Goal: Book appointment/travel/reservation

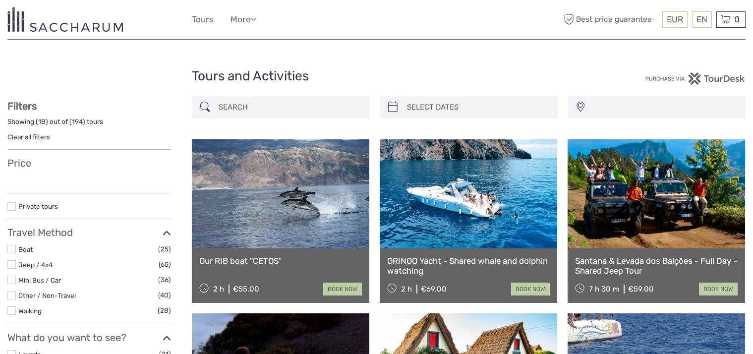
select select
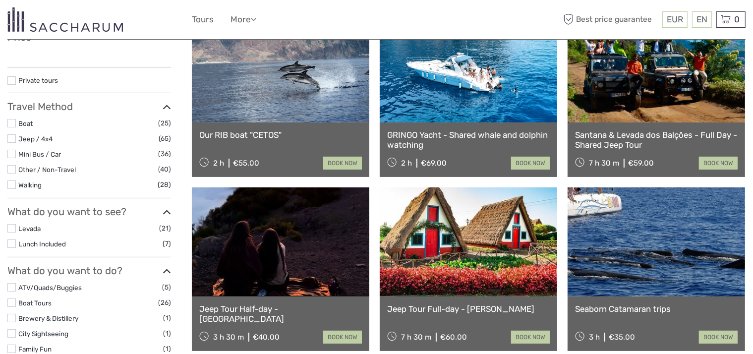
select select
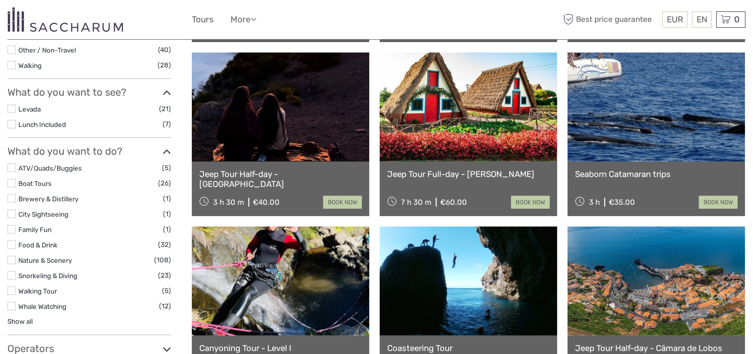
scroll to position [347, 0]
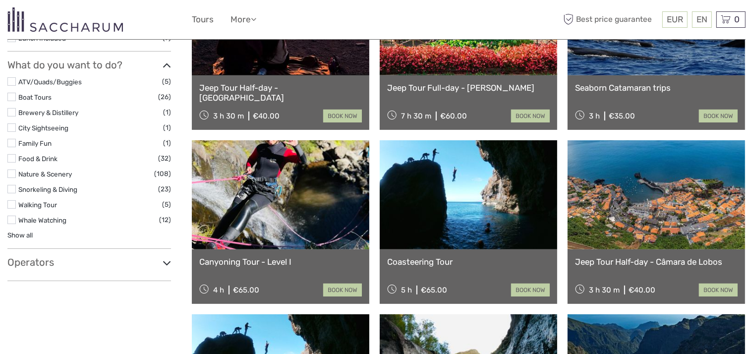
click at [169, 256] on icon at bounding box center [167, 262] width 8 height 13
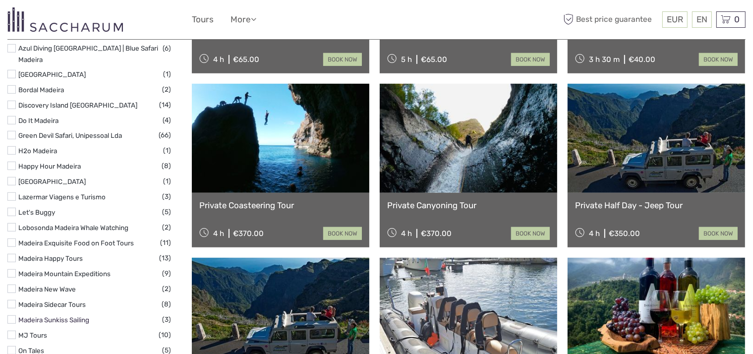
scroll to position [595, 0]
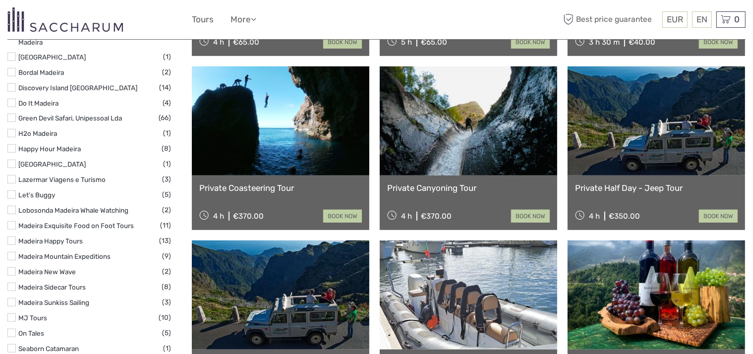
click at [9, 206] on label at bounding box center [11, 210] width 8 height 8
click at [0, 0] on input "checkbox" at bounding box center [0, 0] width 0 height 0
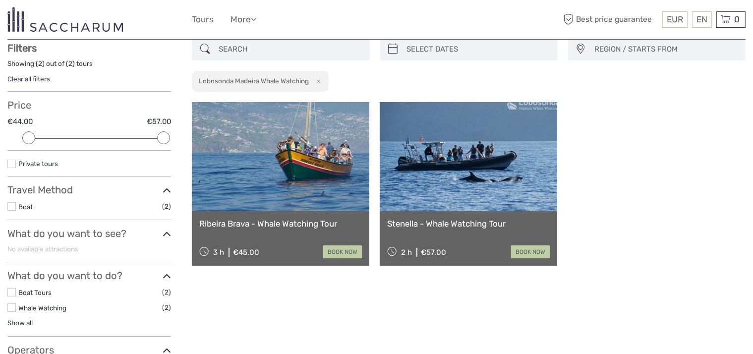
scroll to position [198, 0]
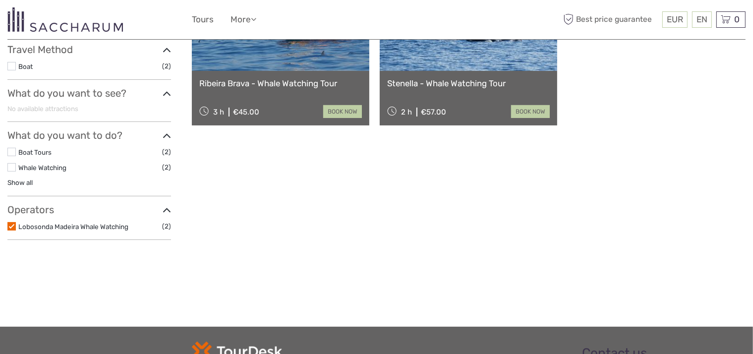
click at [11, 225] on label at bounding box center [11, 226] width 8 height 8
click at [0, 0] on input "checkbox" at bounding box center [0, 0] width 0 height 0
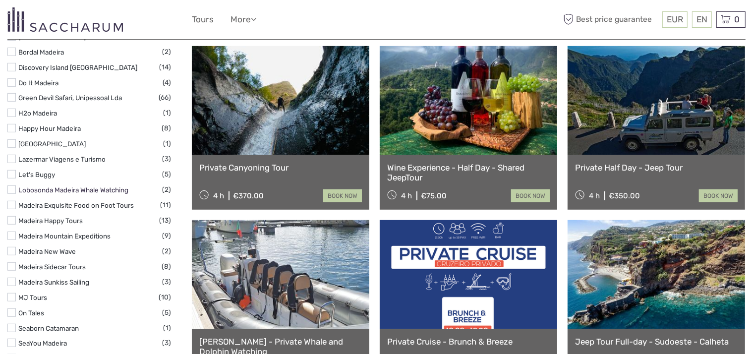
scroll to position [650, 0]
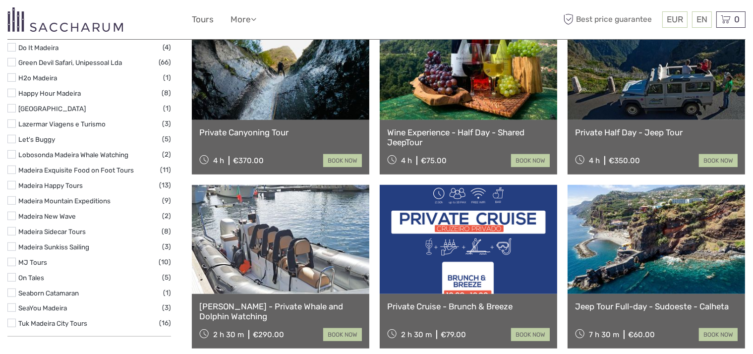
click at [6, 255] on body "EUR EUR $ £ EN English Español Deutsch Tours More Best price guarantee Best pri…" at bounding box center [376, 97] width 753 height 1494
click at [11, 273] on label at bounding box center [11, 277] width 8 height 8
click at [0, 0] on input "checkbox" at bounding box center [0, 0] width 0 height 0
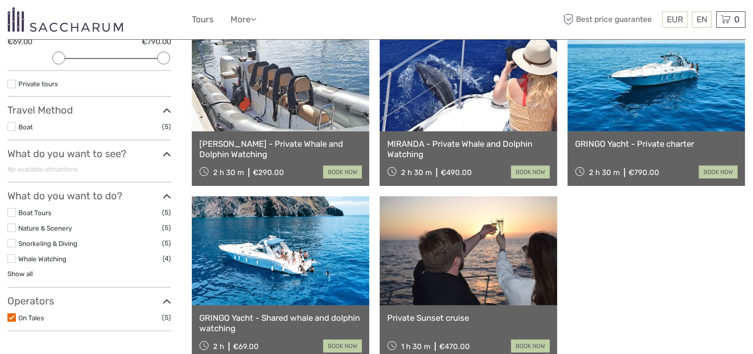
scroll to position [155, 0]
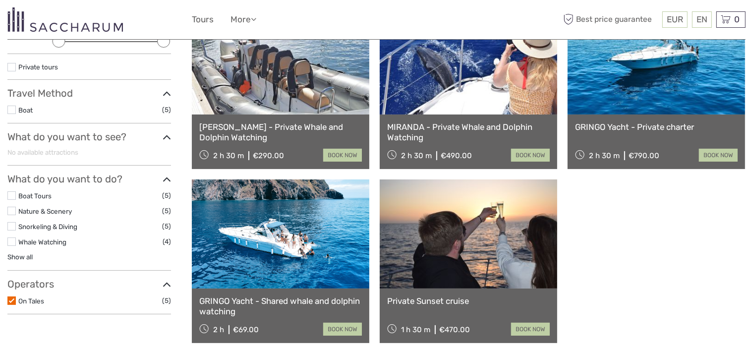
click at [327, 227] on link at bounding box center [280, 233] width 177 height 109
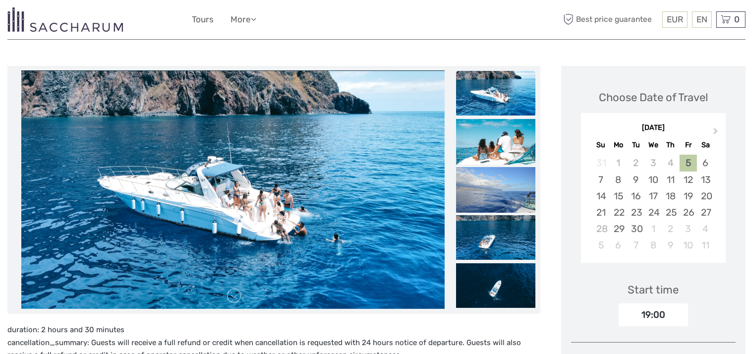
scroll to position [99, 0]
click at [704, 162] on div "6" at bounding box center [705, 162] width 17 height 16
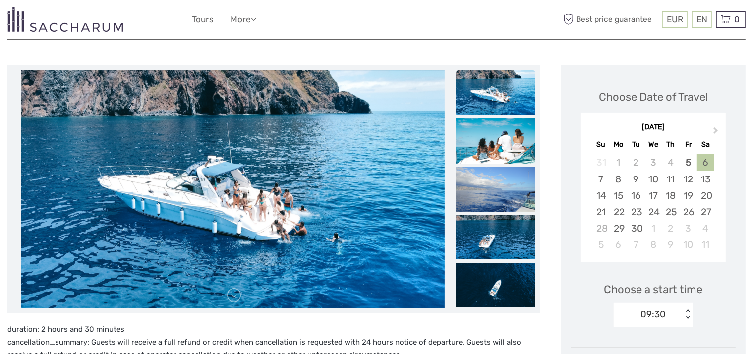
scroll to position [149, 0]
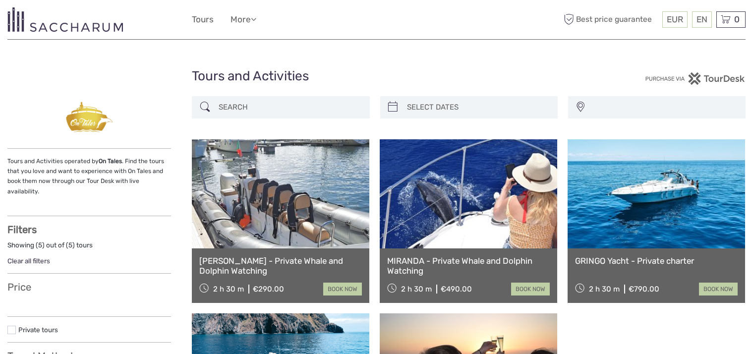
select select
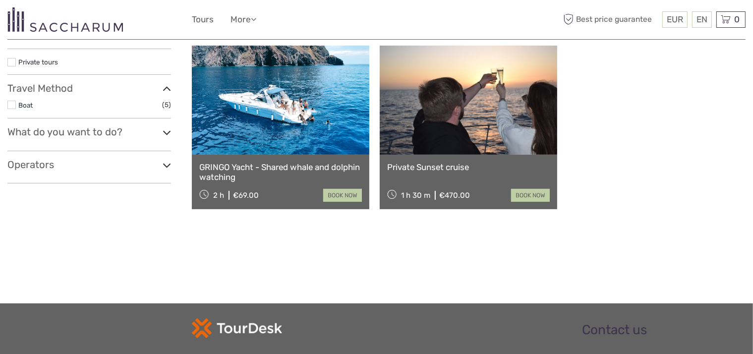
select select
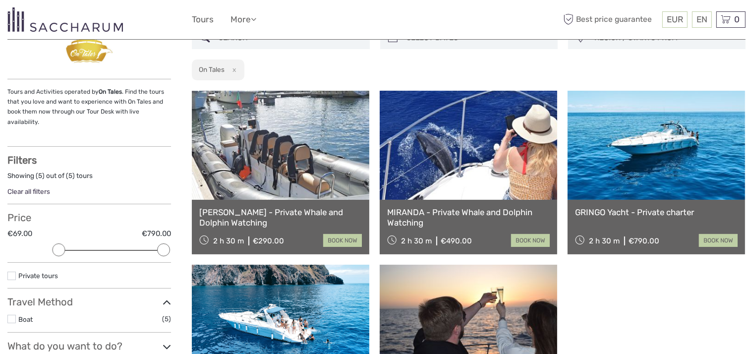
click at [512, 181] on link at bounding box center [468, 145] width 177 height 109
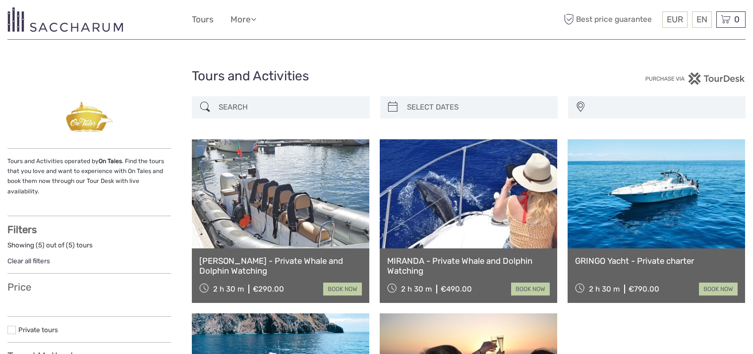
select select
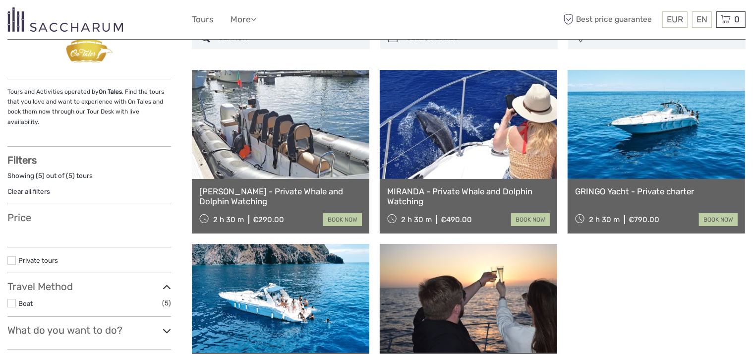
select select
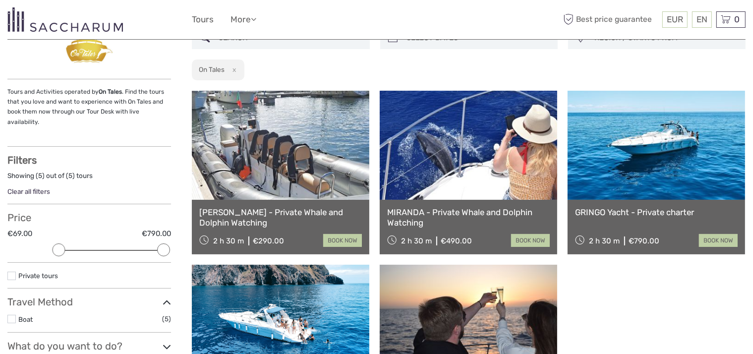
click at [681, 178] on link at bounding box center [655, 145] width 177 height 109
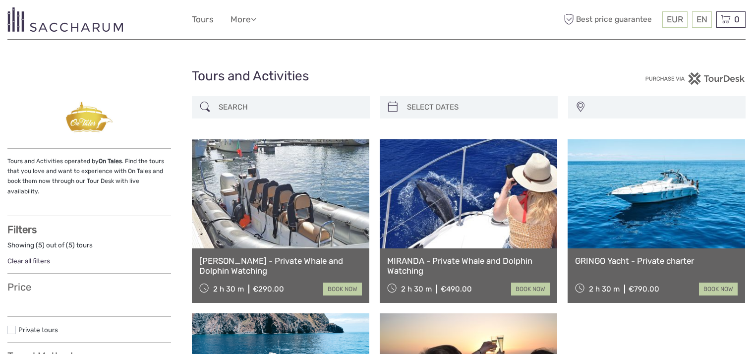
select select
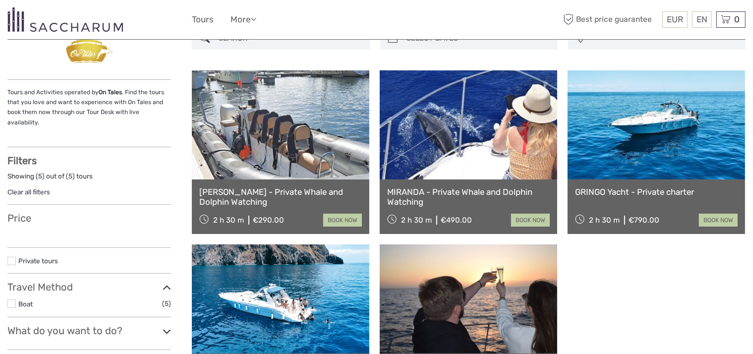
select select
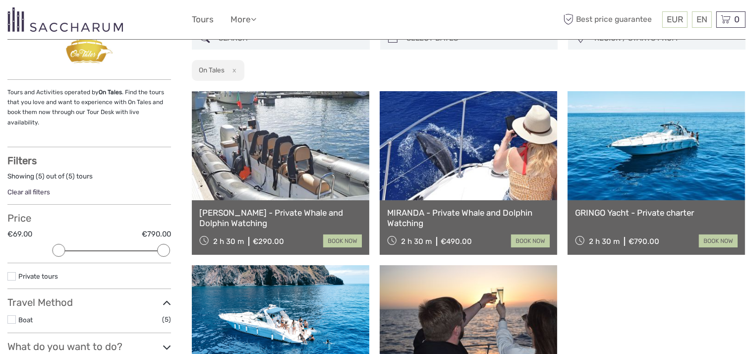
scroll to position [0, 0]
click at [499, 154] on link at bounding box center [468, 145] width 177 height 109
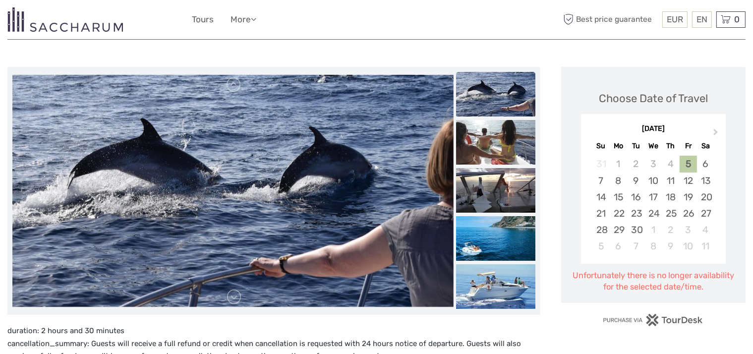
scroll to position [99, 0]
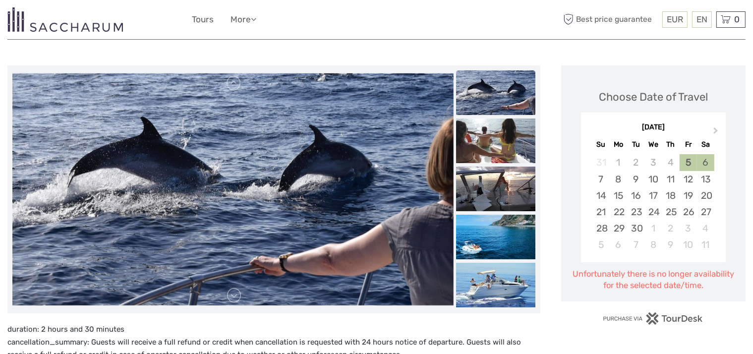
click at [707, 160] on div "6" at bounding box center [705, 162] width 17 height 16
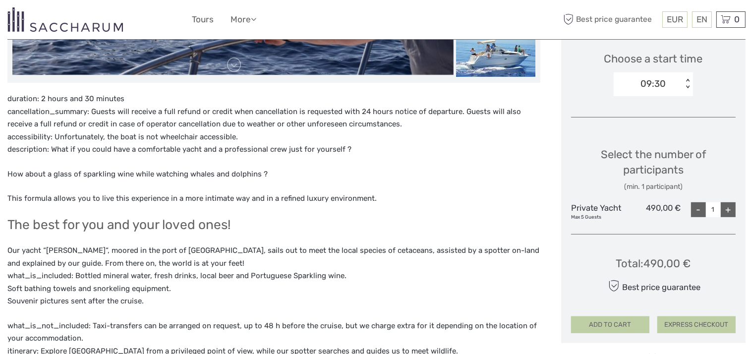
scroll to position [347, 0]
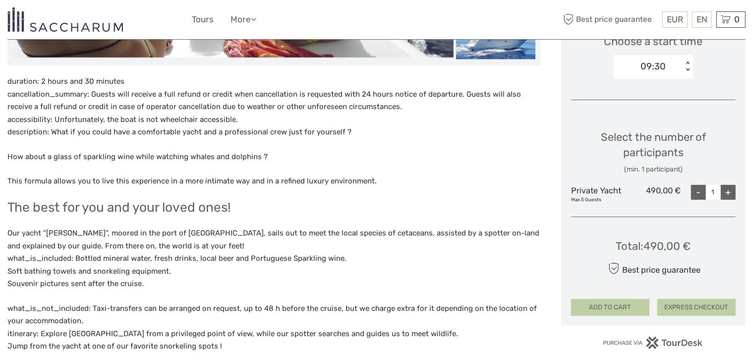
click at [721, 191] on div "+" at bounding box center [728, 192] width 15 height 15
click at [691, 191] on div "-" at bounding box center [698, 192] width 15 height 15
type input "1"
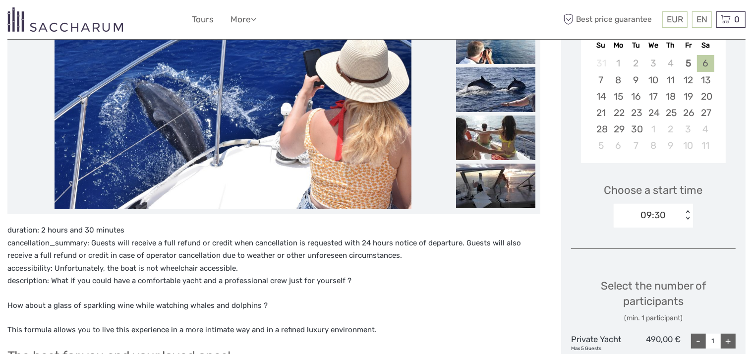
scroll to position [99, 0]
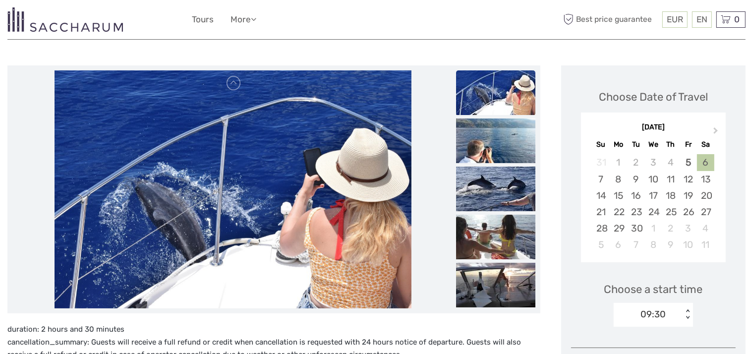
click at [500, 104] on img at bounding box center [495, 92] width 79 height 45
click at [495, 247] on img at bounding box center [495, 237] width 79 height 45
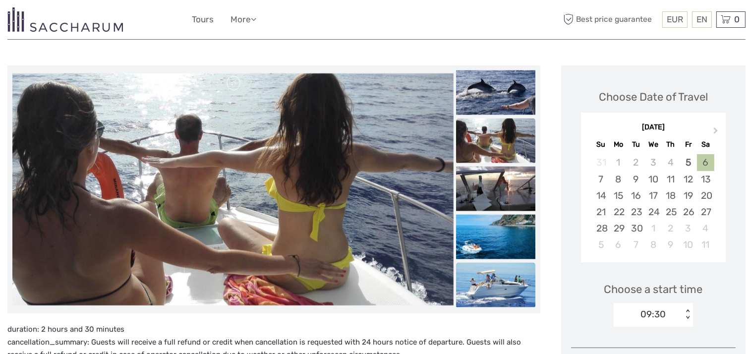
click at [491, 291] on img at bounding box center [495, 285] width 79 height 45
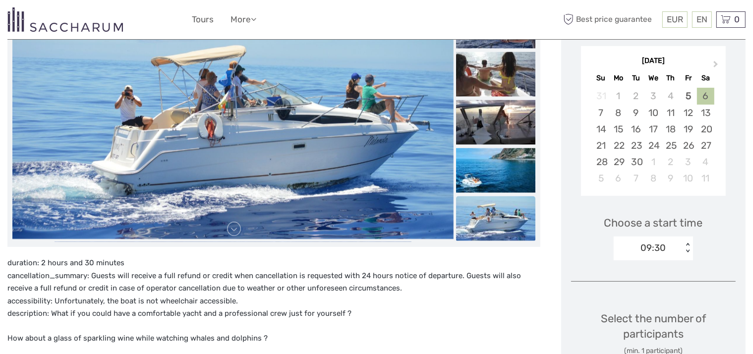
scroll to position [149, 0]
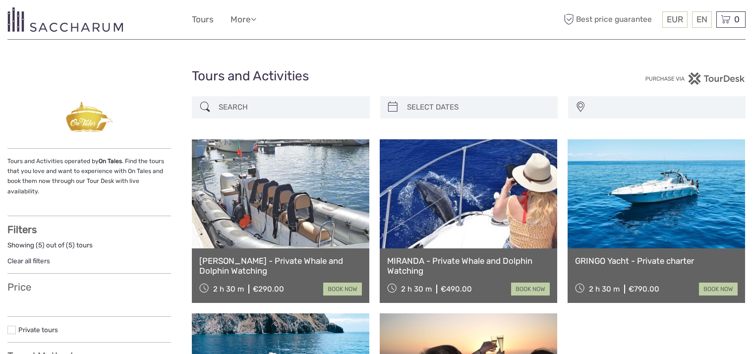
select select
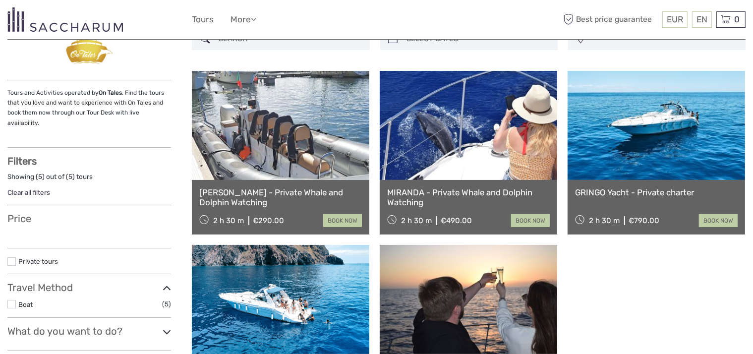
scroll to position [68, 0]
select select
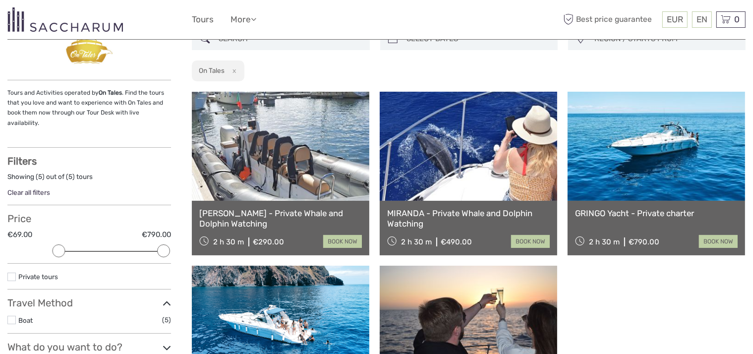
scroll to position [0, 0]
click at [699, 166] on link at bounding box center [655, 146] width 177 height 109
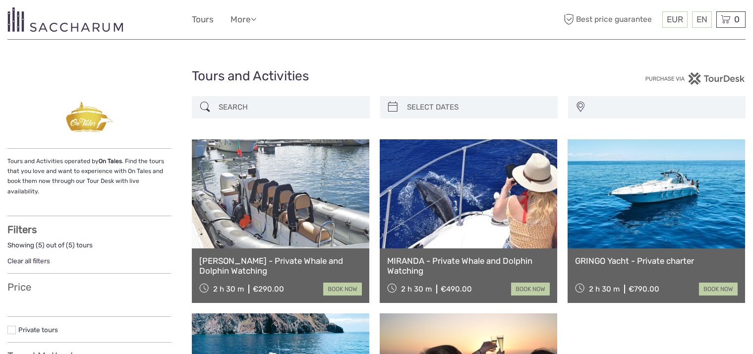
select select
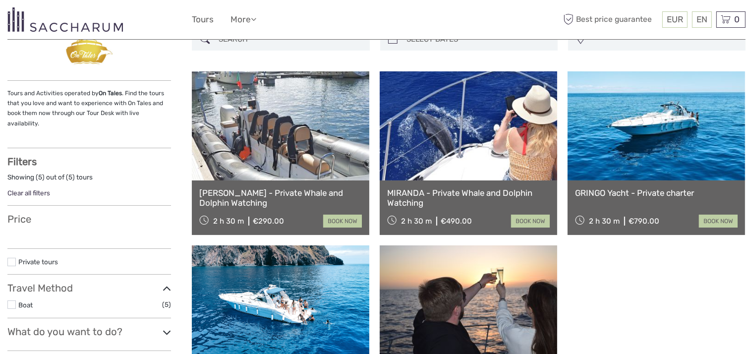
select select
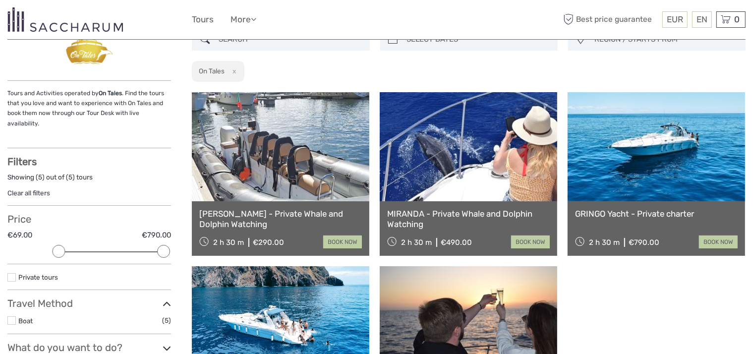
scroll to position [0, 0]
click at [470, 190] on link at bounding box center [468, 146] width 177 height 109
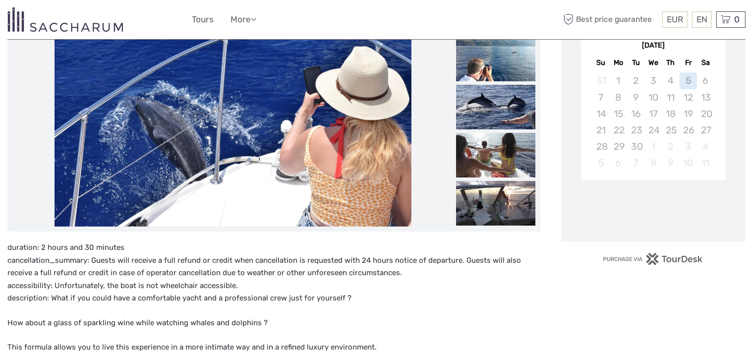
scroll to position [198, 0]
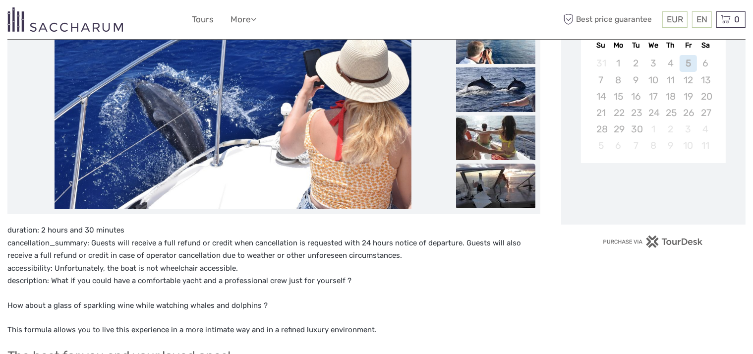
click at [496, 186] on img at bounding box center [495, 186] width 79 height 45
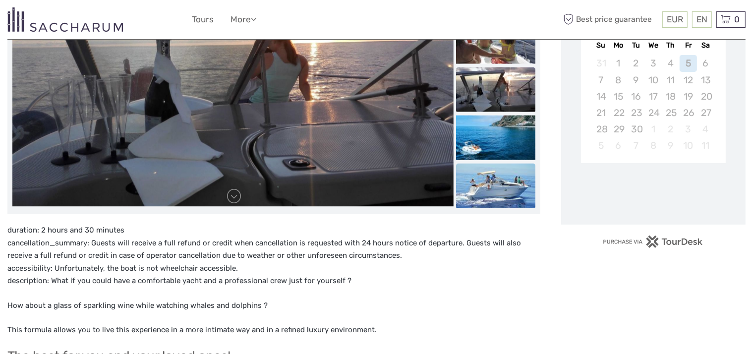
click at [490, 193] on img at bounding box center [495, 186] width 79 height 45
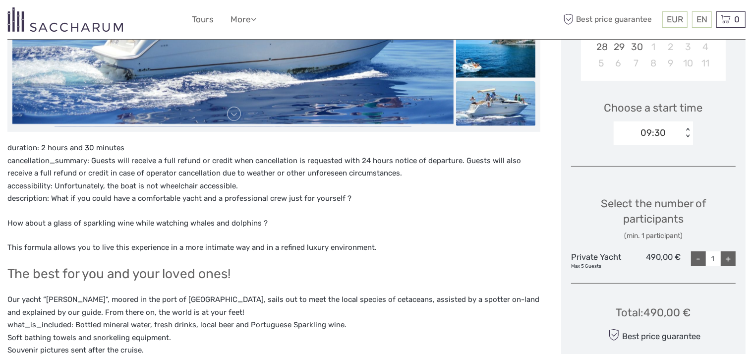
scroll to position [297, 0]
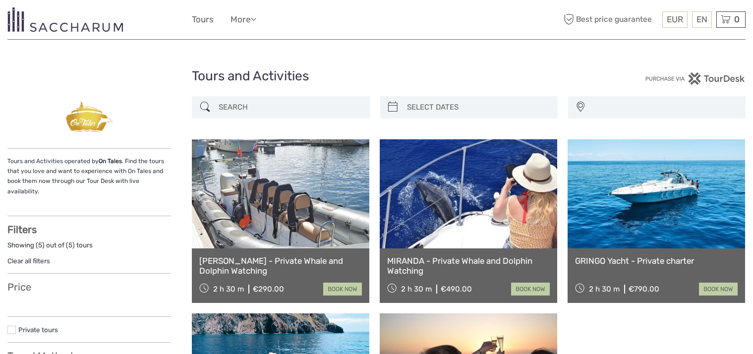
select select
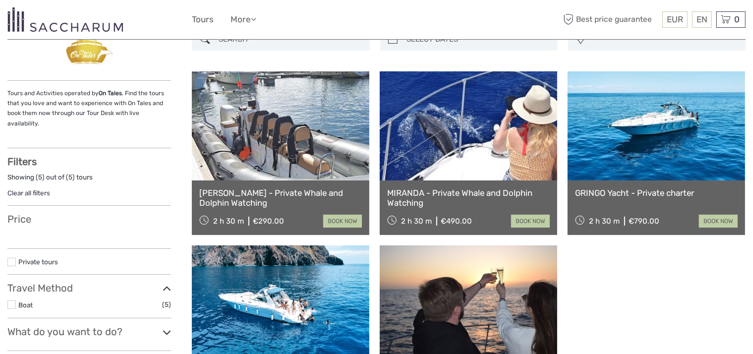
scroll to position [68, 0]
select select
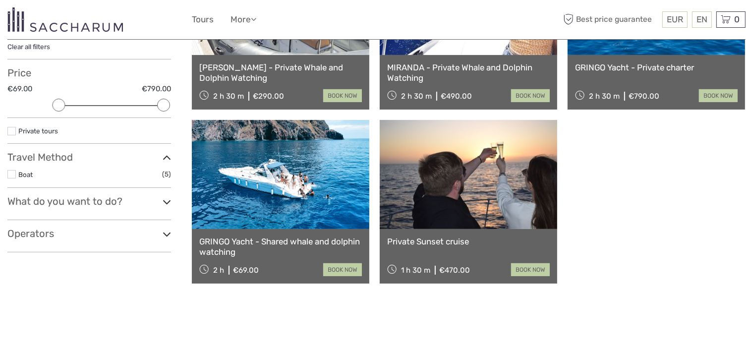
scroll to position [217, 0]
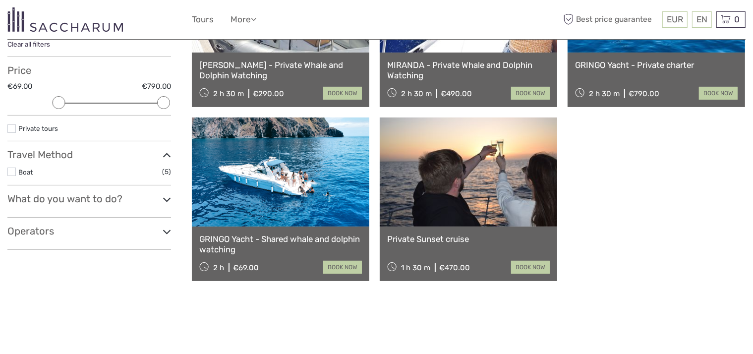
click at [284, 208] on link at bounding box center [280, 171] width 177 height 109
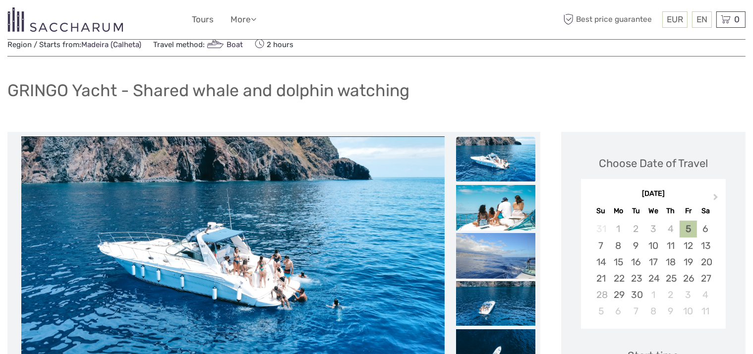
scroll to position [50, 0]
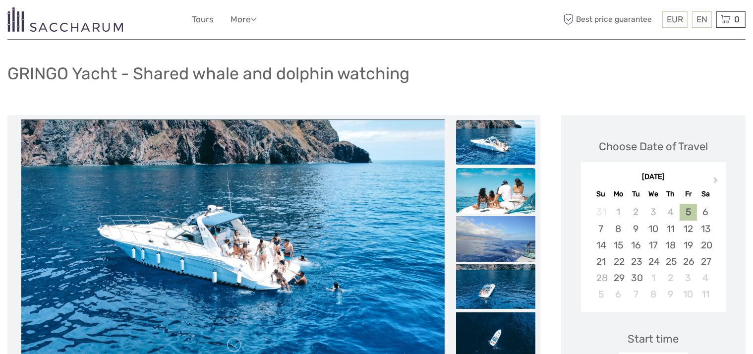
click at [508, 205] on img at bounding box center [495, 194] width 79 height 53
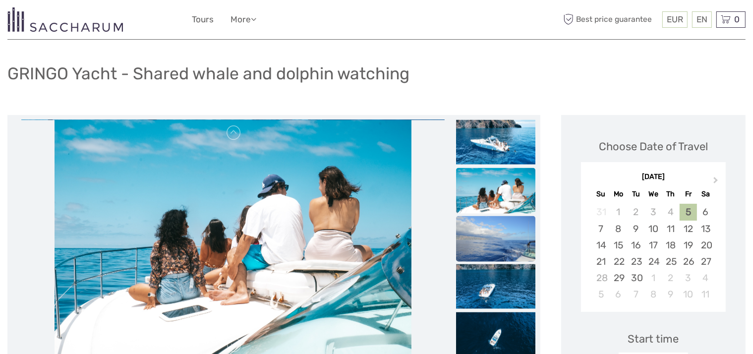
click at [498, 247] on img at bounding box center [495, 242] width 79 height 53
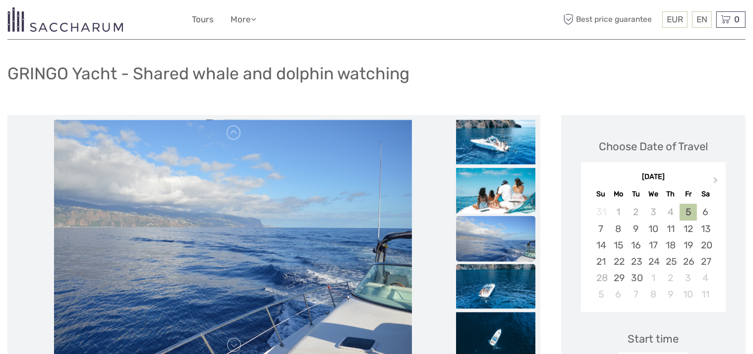
click at [494, 293] on img at bounding box center [495, 286] width 79 height 45
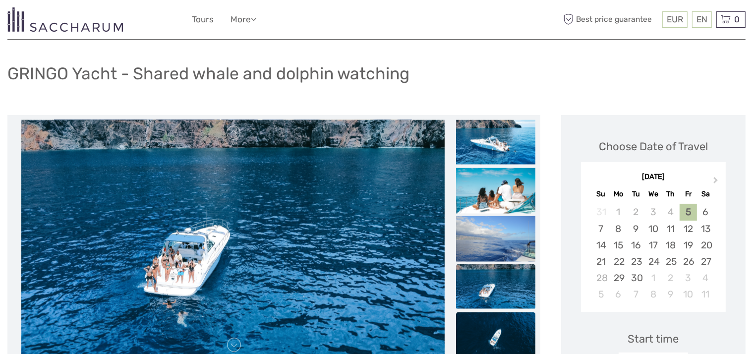
click at [497, 328] on img at bounding box center [495, 334] width 79 height 45
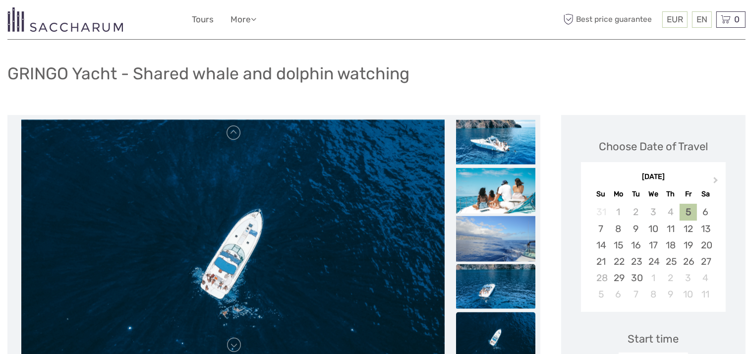
click at [496, 288] on img at bounding box center [495, 286] width 79 height 45
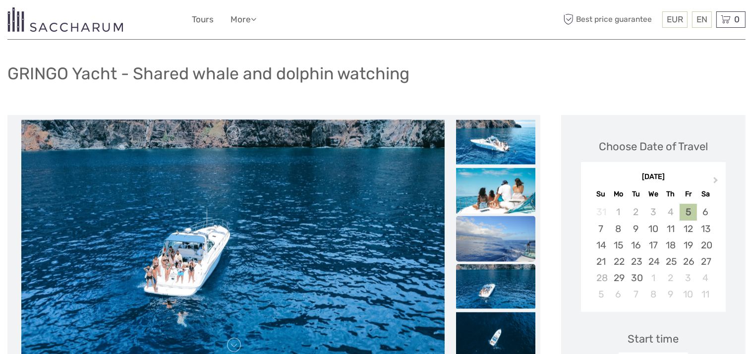
click at [480, 231] on img at bounding box center [495, 242] width 79 height 53
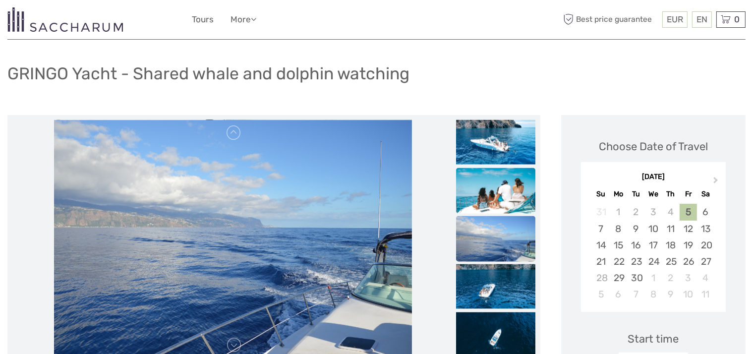
click at [484, 197] on img at bounding box center [495, 194] width 79 height 53
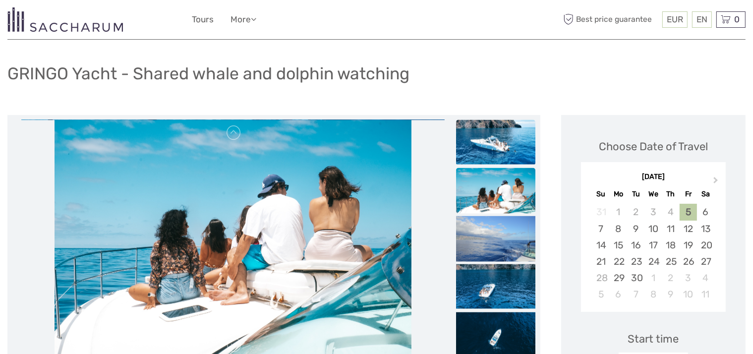
click at [481, 144] on img at bounding box center [495, 142] width 79 height 45
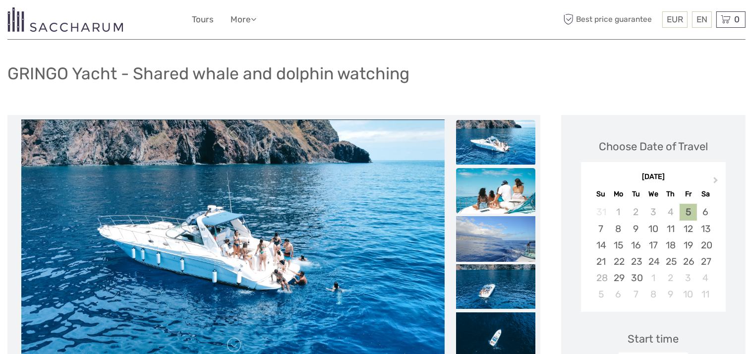
click at [503, 181] on img at bounding box center [495, 194] width 79 height 53
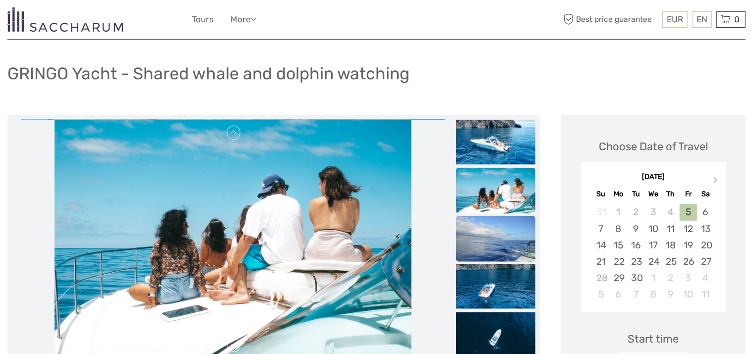
click at [511, 243] on img at bounding box center [495, 242] width 79 height 53
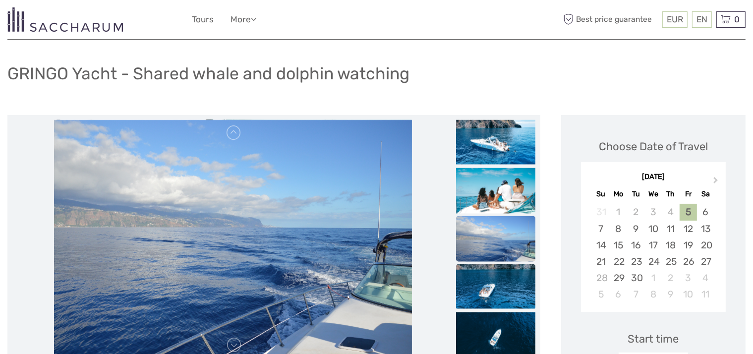
click at [497, 287] on img at bounding box center [495, 286] width 79 height 45
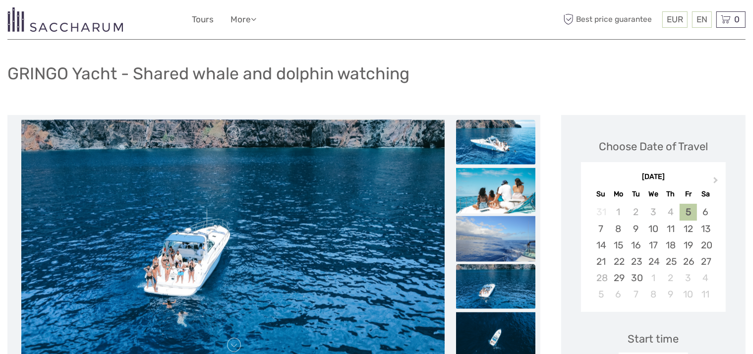
click at [502, 146] on img at bounding box center [495, 142] width 79 height 45
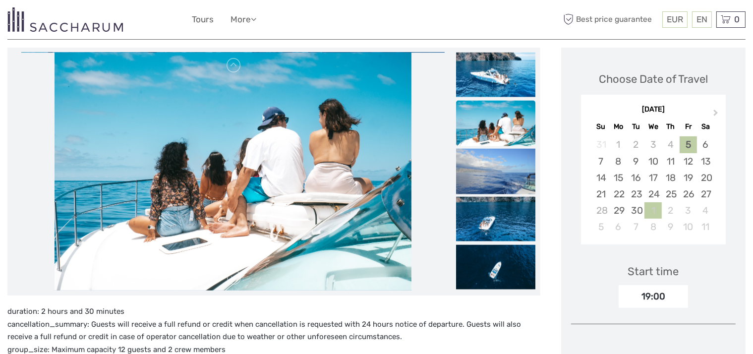
scroll to position [149, 0]
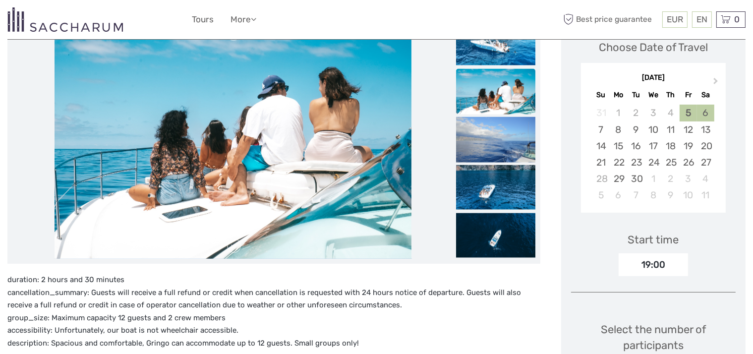
click at [709, 112] on div "6" at bounding box center [705, 113] width 17 height 16
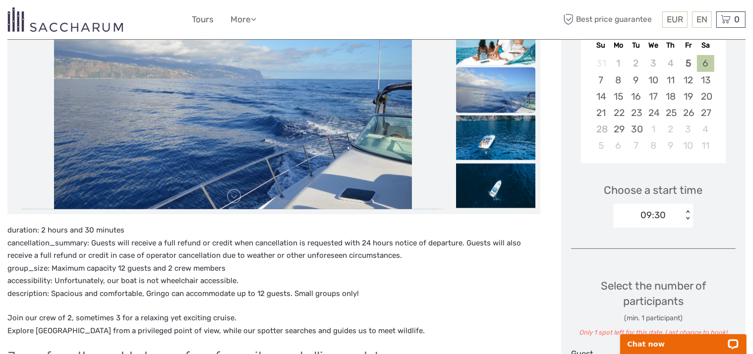
scroll to position [0, 0]
